Goal: Information Seeking & Learning: Learn about a topic

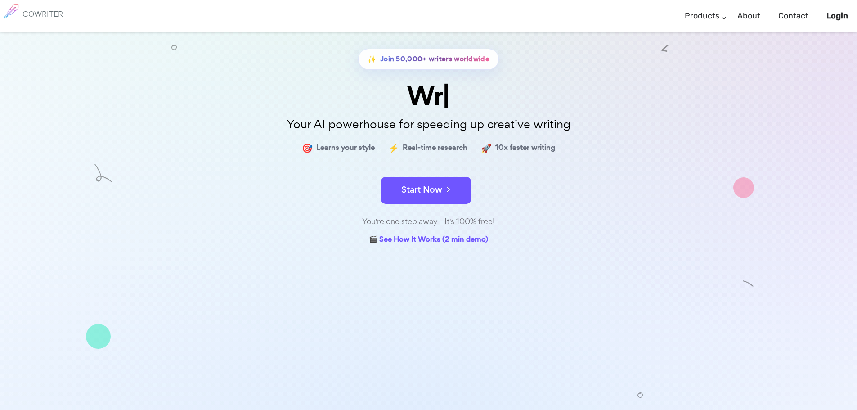
scroll to position [79, 0]
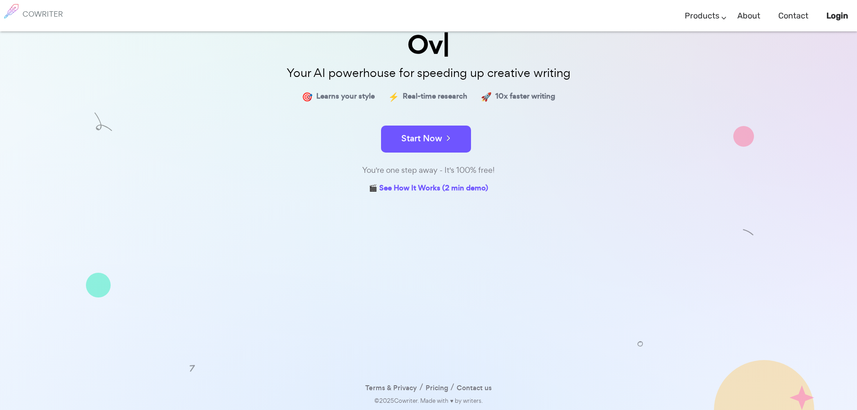
drag, startPoint x: 313, startPoint y: 181, endPoint x: 309, endPoint y: 252, distance: 71.2
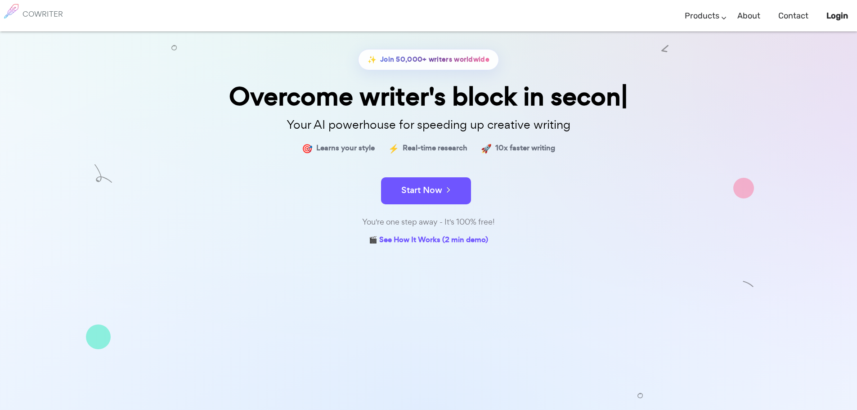
scroll to position [0, 0]
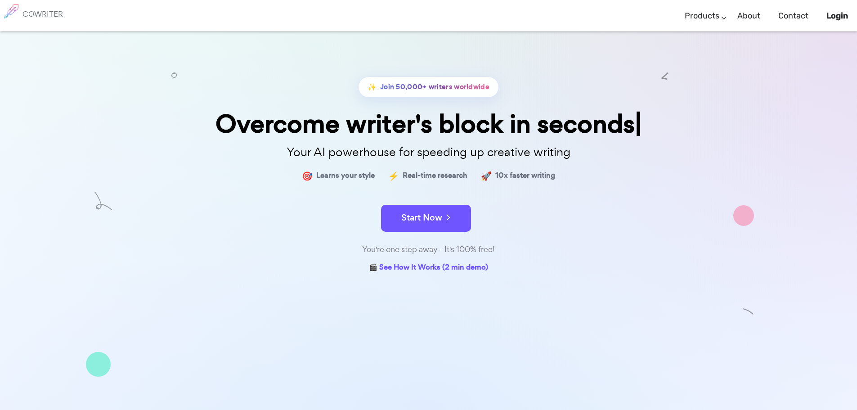
drag, startPoint x: 619, startPoint y: 237, endPoint x: 626, endPoint y: 142, distance: 95.2
click at [434, 270] on link "🎬 See How It Works (2 min demo)" at bounding box center [428, 268] width 119 height 14
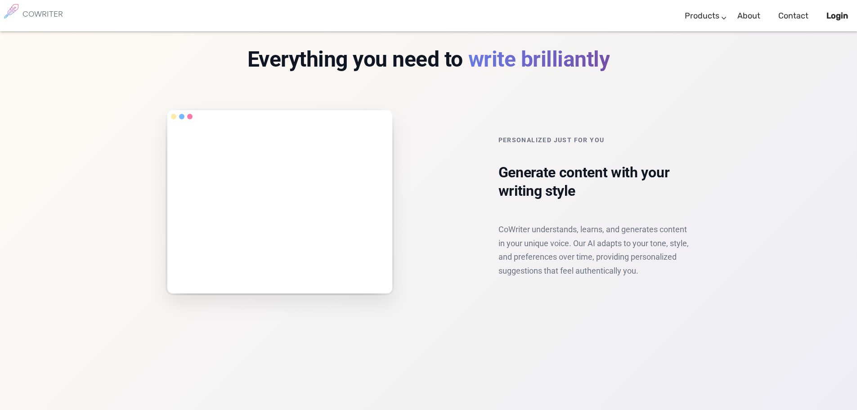
scroll to position [943, 0]
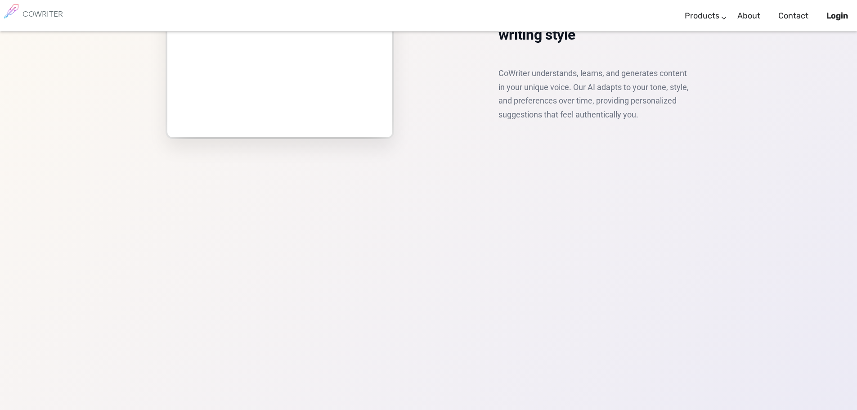
drag, startPoint x: 702, startPoint y: 228, endPoint x: 702, endPoint y: 291, distance: 62.5
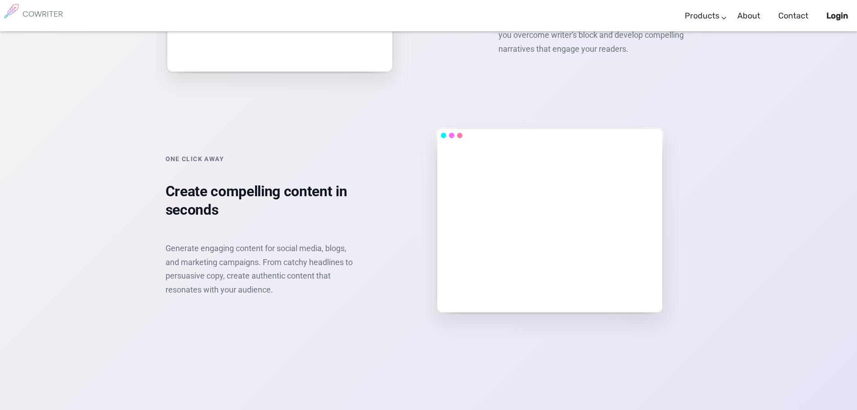
drag, startPoint x: 717, startPoint y: 141, endPoint x: 712, endPoint y: 170, distance: 29.1
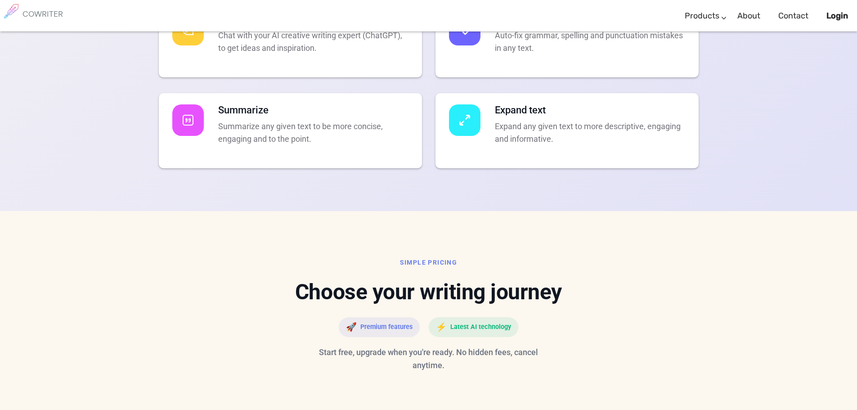
drag, startPoint x: 711, startPoint y: 179, endPoint x: 709, endPoint y: 233, distance: 53.1
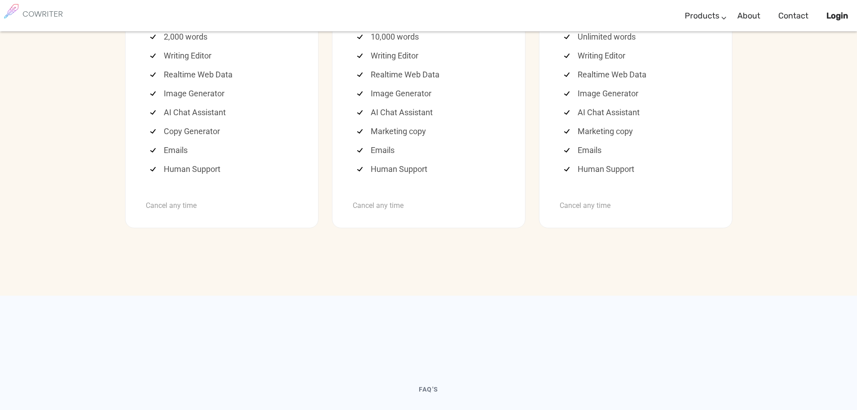
drag, startPoint x: 699, startPoint y: 196, endPoint x: 690, endPoint y: 299, distance: 103.4
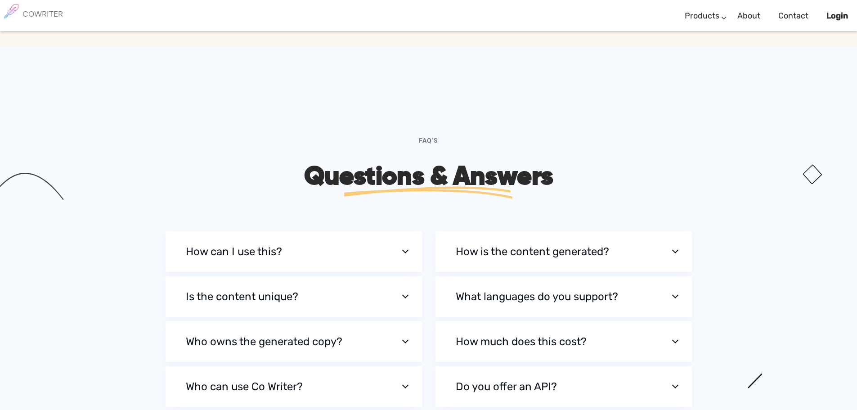
drag, startPoint x: 693, startPoint y: 215, endPoint x: 729, endPoint y: 162, distance: 64.1
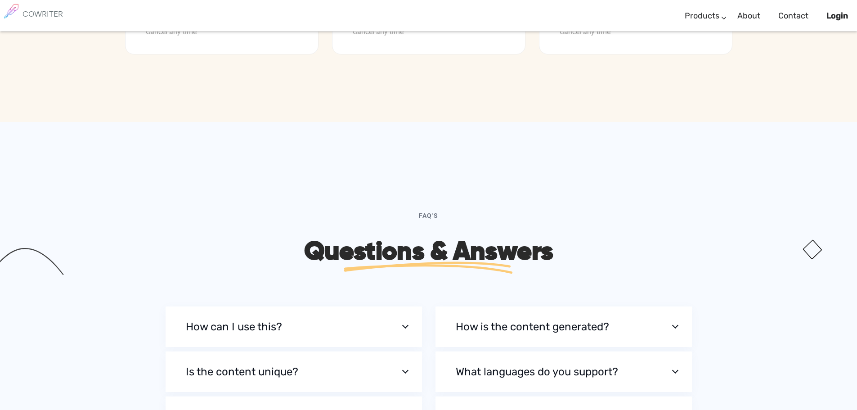
drag, startPoint x: 721, startPoint y: 236, endPoint x: 747, endPoint y: 167, distance: 73.7
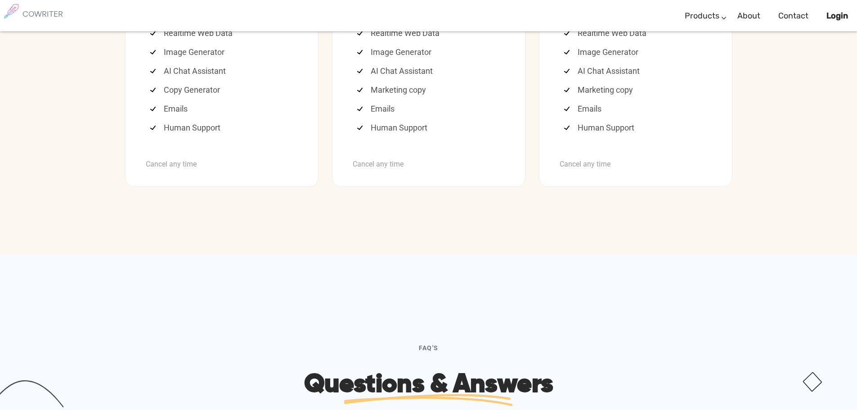
scroll to position [2444, 0]
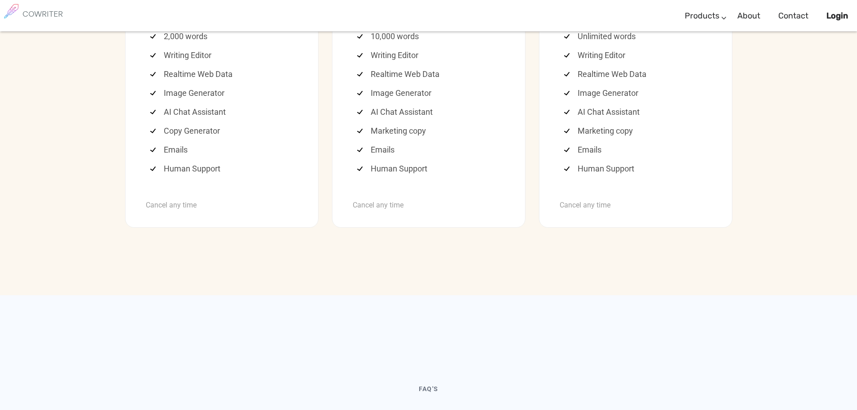
drag, startPoint x: 744, startPoint y: 188, endPoint x: 759, endPoint y: 148, distance: 42.7
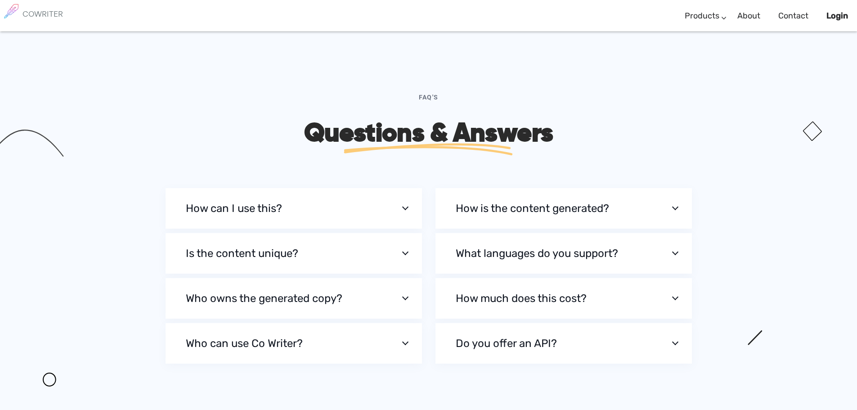
drag, startPoint x: 751, startPoint y: 215, endPoint x: 739, endPoint y: 313, distance: 99.2
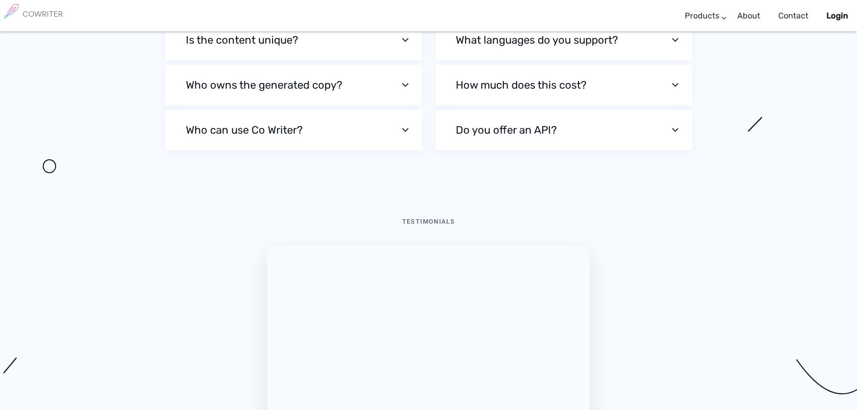
click at [411, 105] on button "Who owns the generated copy?" at bounding box center [294, 85] width 256 height 40
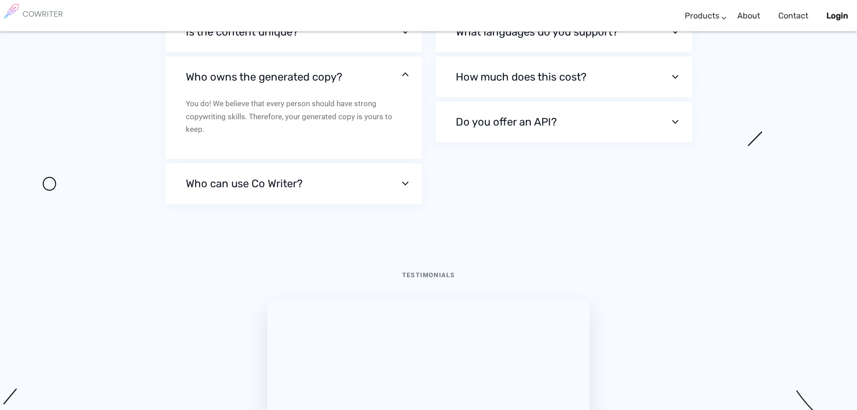
click at [402, 97] on button "Who owns the generated copy?" at bounding box center [294, 77] width 256 height 40
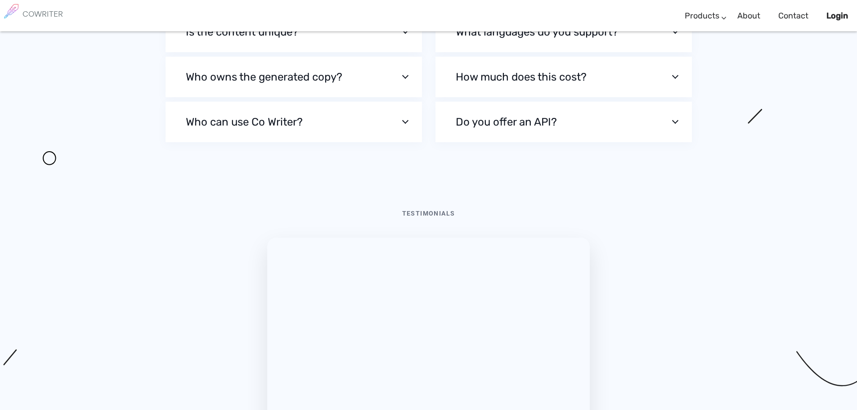
scroll to position [2949, 0]
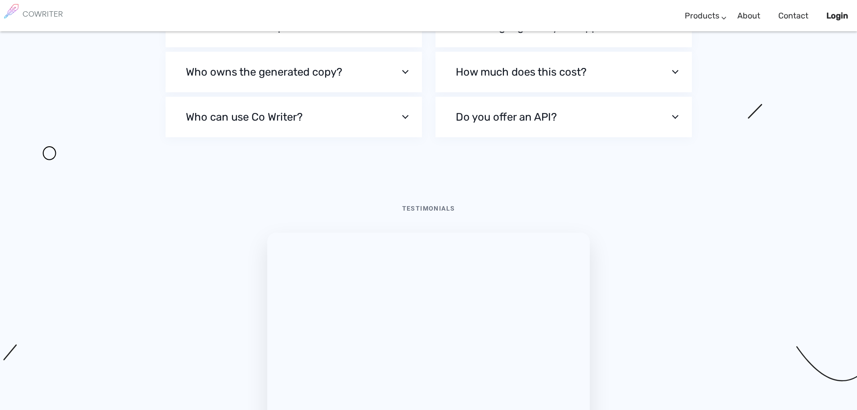
scroll to position [2949, 0]
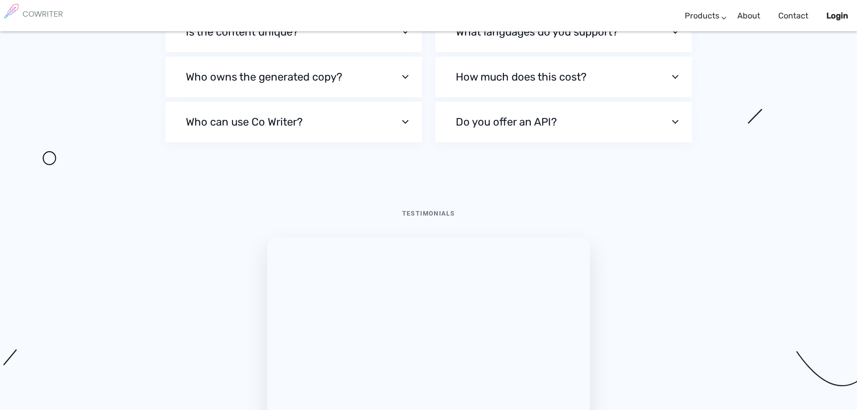
scroll to position [2949, 0]
